Goal: Navigation & Orientation: Go to known website

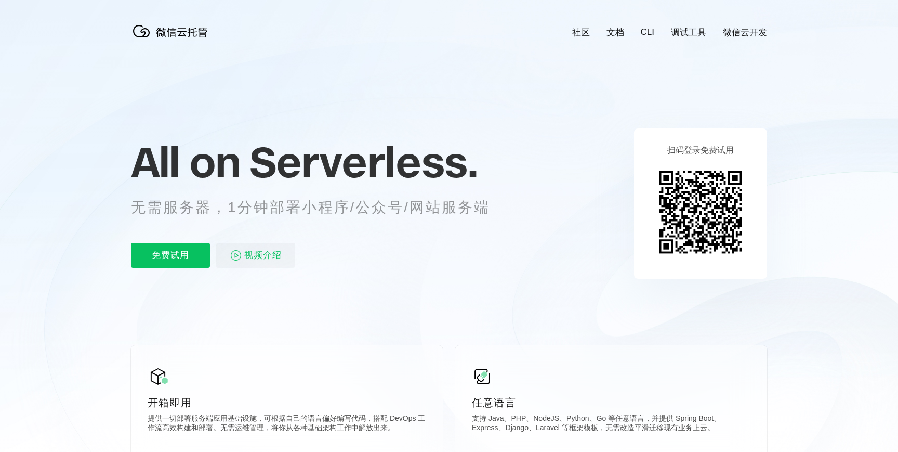
scroll to position [0, 1848]
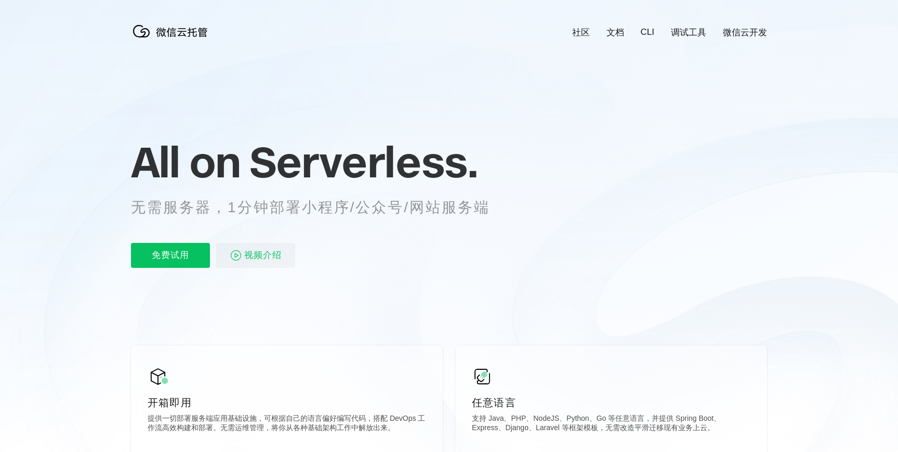
scroll to position [0, 1848]
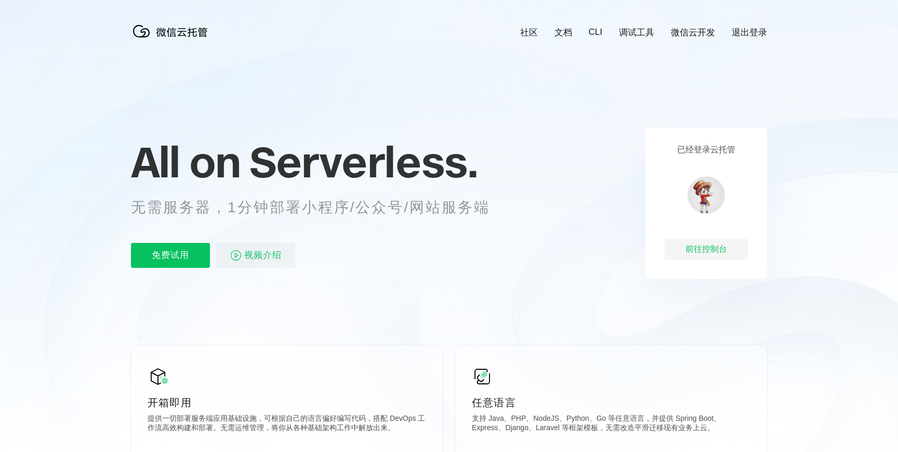
scroll to position [0, 1848]
click at [749, 28] on link "退出登录" at bounding box center [749, 33] width 35 height 12
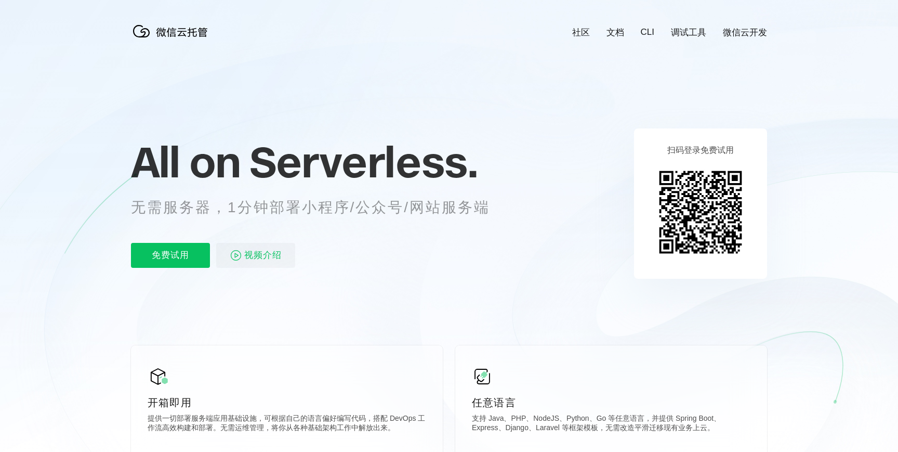
click at [749, 34] on link "微信云开发" at bounding box center [745, 33] width 44 height 12
